Goal: Information Seeking & Learning: Learn about a topic

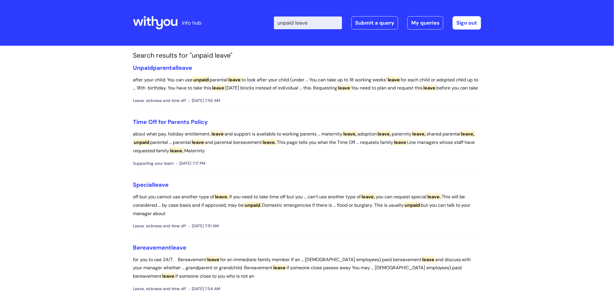
drag, startPoint x: 328, startPoint y: 21, endPoint x: 253, endPoint y: 24, distance: 75.2
click at [253, 24] on div "Enter your search term here... unpaid leave Search Submit a query My queries We…" at bounding box center [350, 23] width 262 height 34
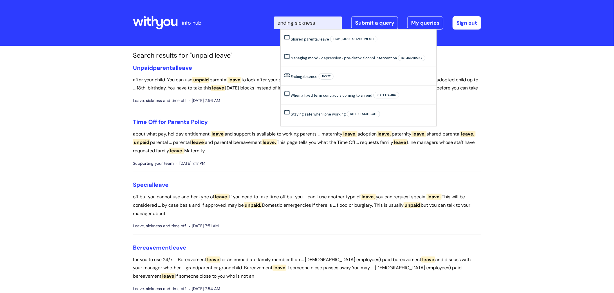
type input "ending sickness"
click button "Search" at bounding box center [0, 0] width 0 height 0
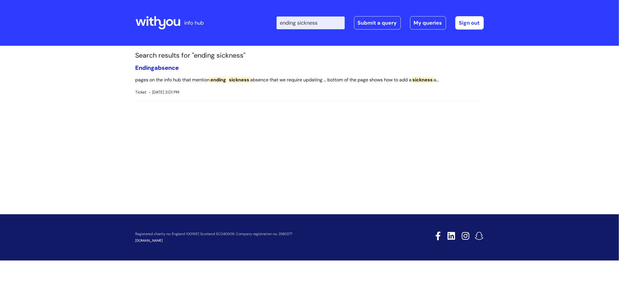
click at [162, 67] on link "Ending absence" at bounding box center [156, 68] width 43 height 8
